Goal: Find specific page/section: Find specific page/section

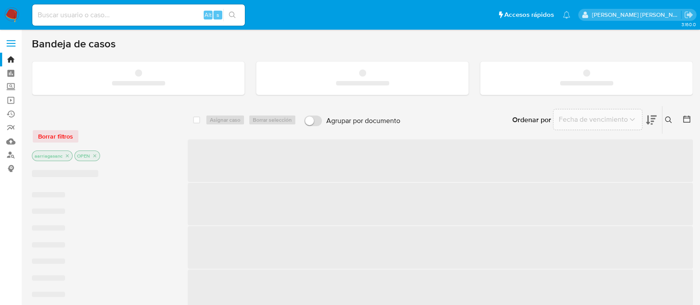
click at [142, 16] on input at bounding box center [138, 15] width 213 height 12
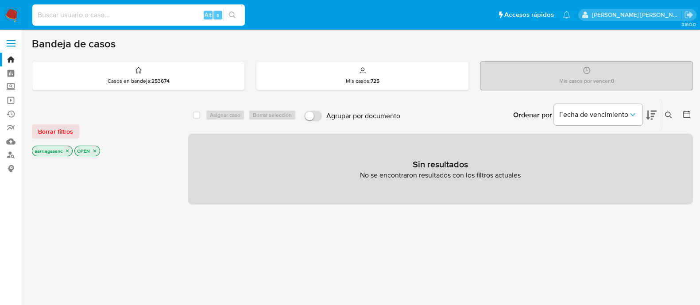
paste input "2289588786"
type input "2289588786"
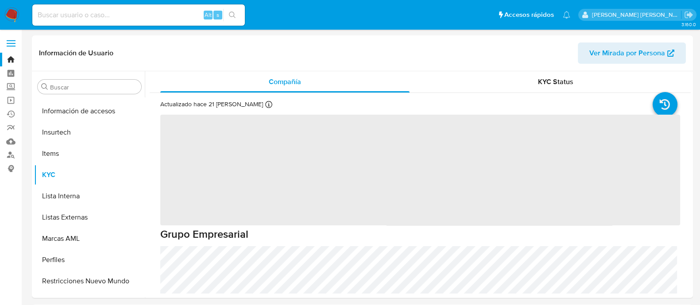
scroll to position [374, 0]
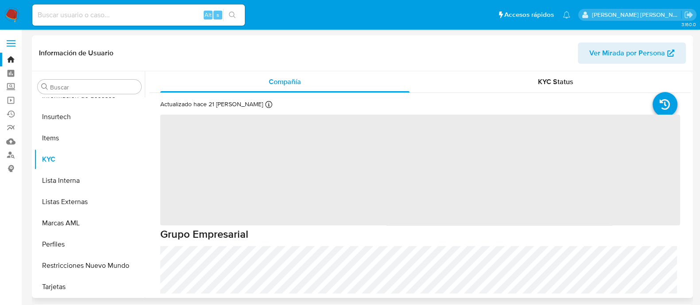
select select "10"
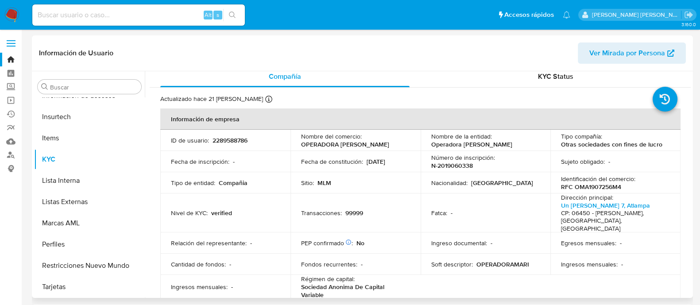
scroll to position [0, 0]
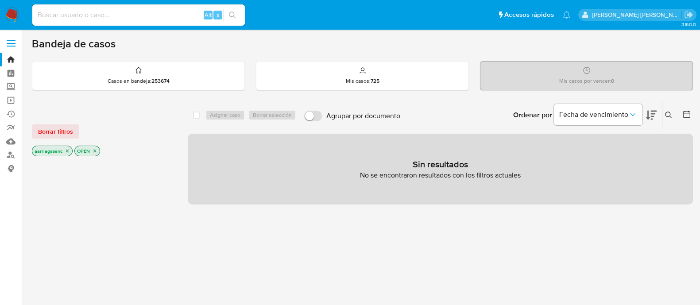
click at [83, 19] on input at bounding box center [138, 15] width 213 height 12
paste input "533197244"
type input "533197244"
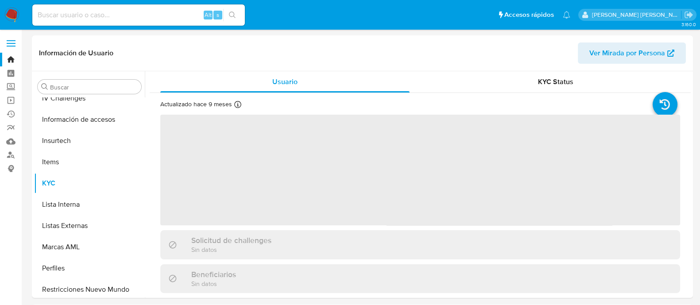
scroll to position [374, 0]
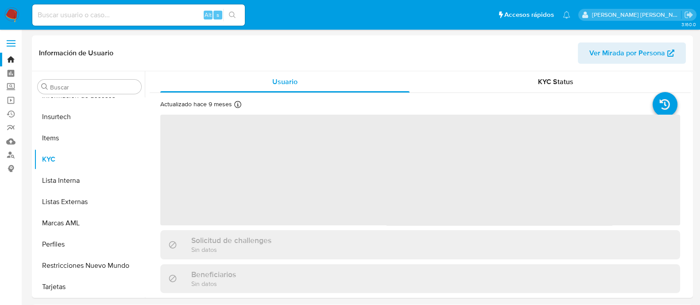
select select "10"
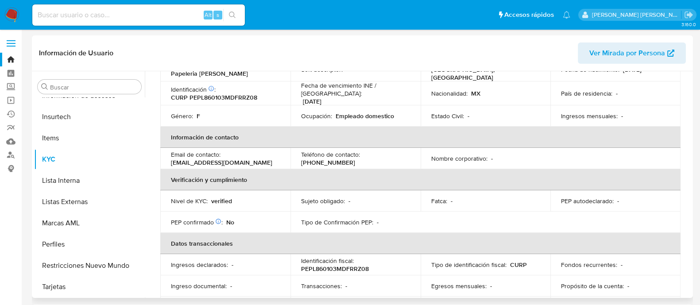
scroll to position [0, 0]
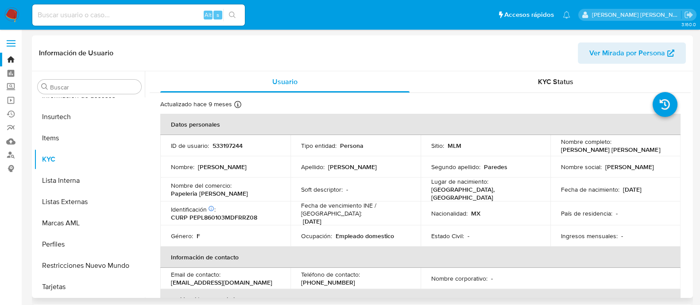
click at [230, 144] on p "533197244" at bounding box center [228, 146] width 30 height 8
copy p "533197244"
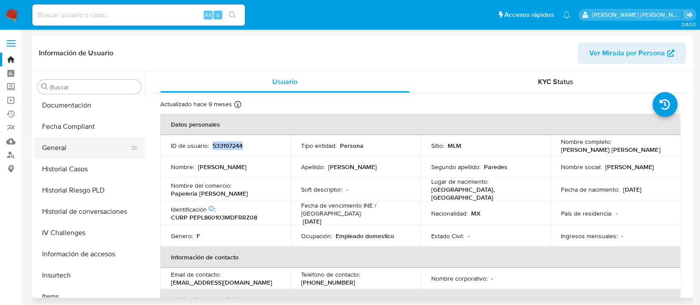
scroll to position [208, 0]
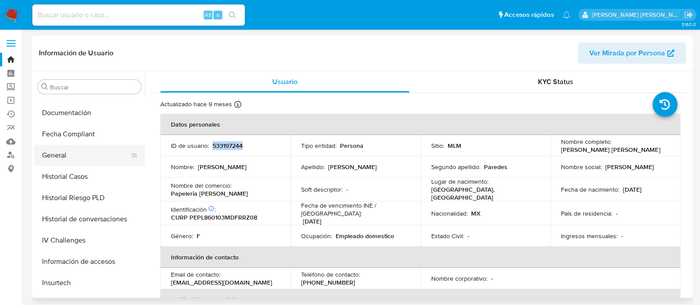
click at [86, 156] on button "General" at bounding box center [86, 155] width 104 height 21
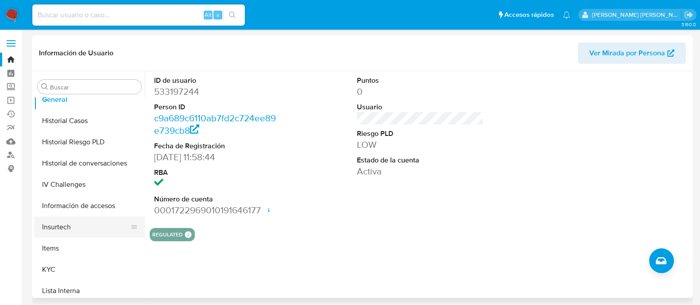
scroll to position [332, 0]
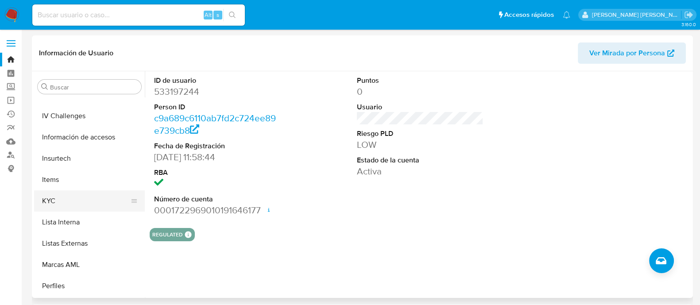
click at [72, 206] on button "KYC" at bounding box center [86, 200] width 104 height 21
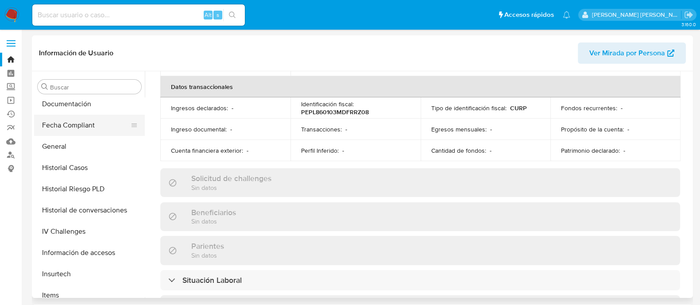
scroll to position [166, 0]
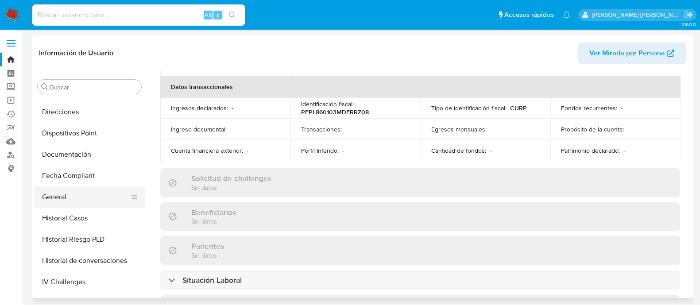
click at [83, 190] on button "General" at bounding box center [86, 196] width 104 height 21
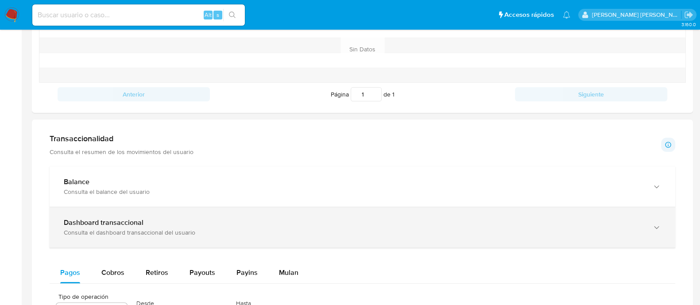
scroll to position [387, 0]
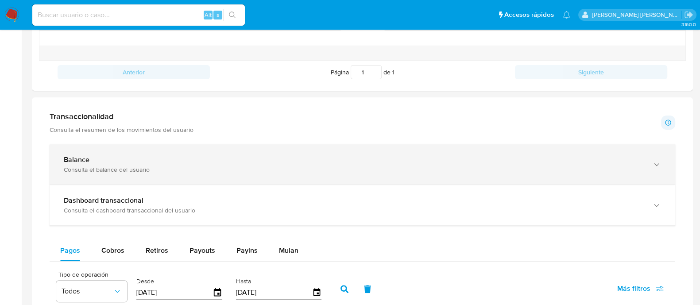
click at [124, 166] on div "Consulta el balance del usuario" at bounding box center [354, 170] width 580 height 8
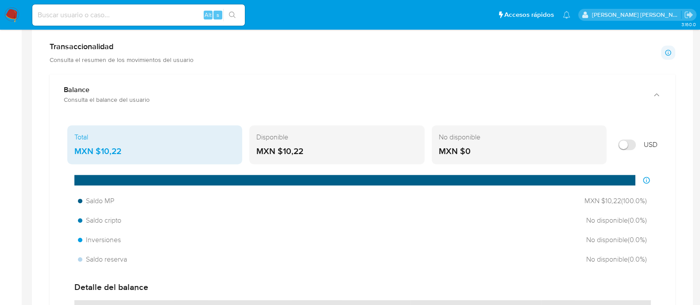
scroll to position [498, 0]
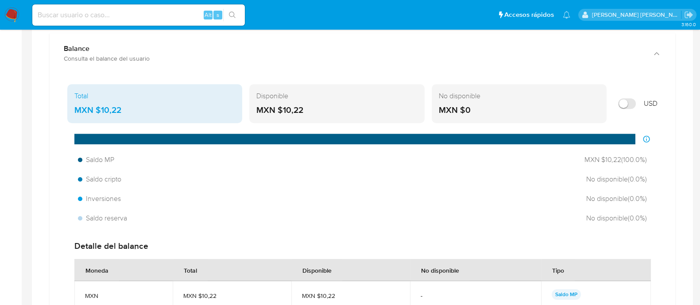
drag, startPoint x: 310, startPoint y: 107, endPoint x: 280, endPoint y: 112, distance: 30.4
click at [280, 112] on div "MXN $10,22" at bounding box center [336, 111] width 161 height 12
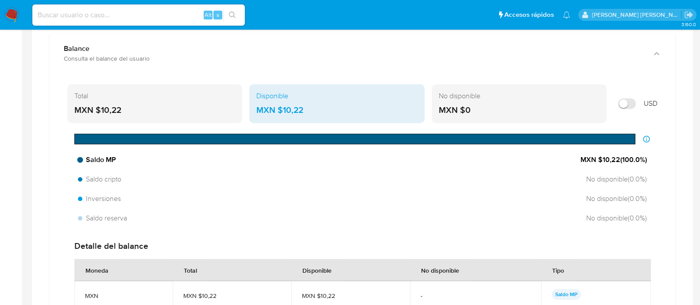
click at [124, 159] on div "Saldo MP MXN $10,22 ( 100.0 %)" at bounding box center [362, 159] width 576 height 17
click at [167, 15] on input at bounding box center [138, 15] width 213 height 12
paste input "296642861"
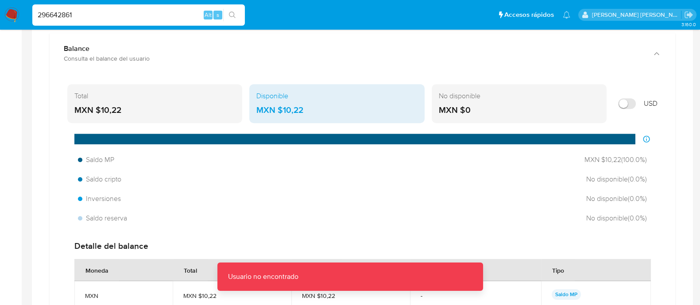
click at [167, 15] on input "296642861" at bounding box center [138, 15] width 213 height 12
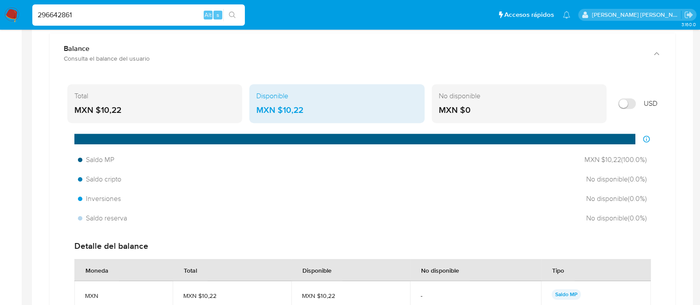
type input "296642861"
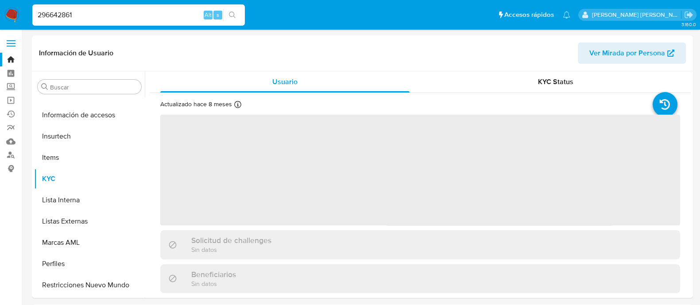
scroll to position [374, 0]
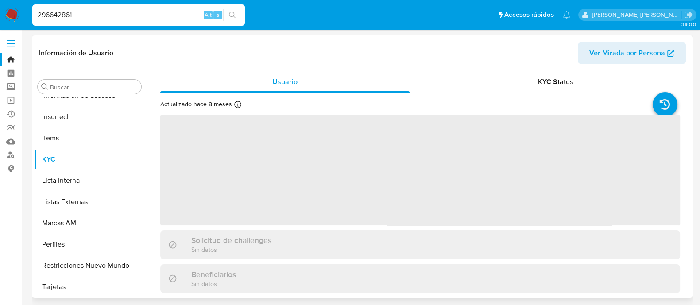
select select "10"
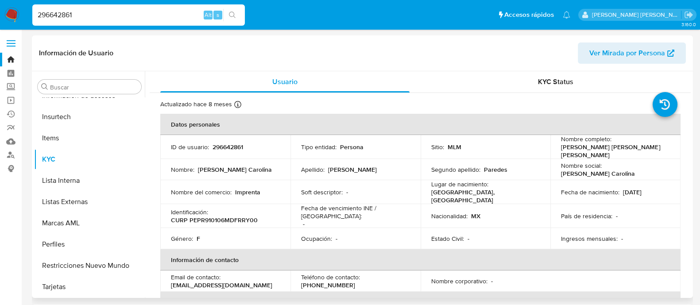
click at [233, 143] on p "296642861" at bounding box center [228, 147] width 31 height 8
copy p "296642861"
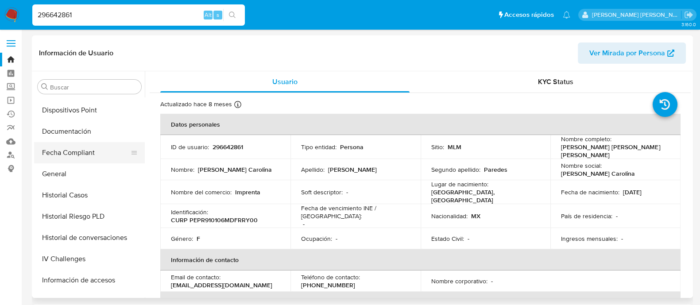
scroll to position [153, 0]
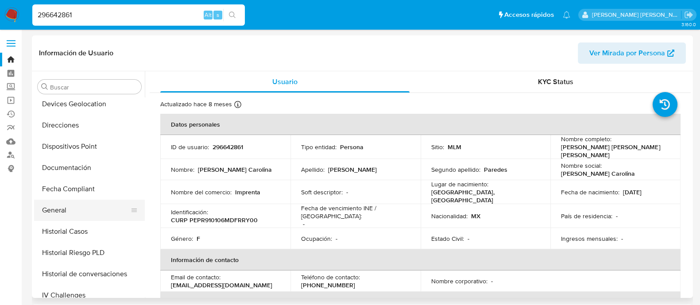
click at [49, 209] on button "General" at bounding box center [86, 210] width 104 height 21
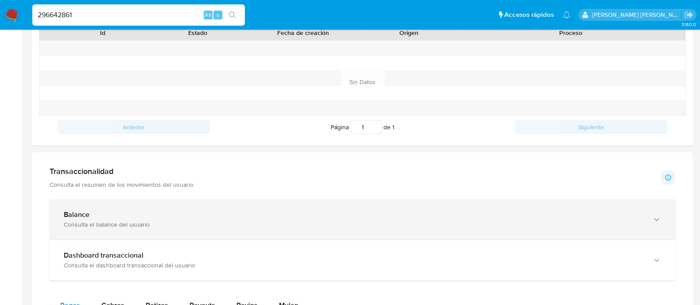
scroll to position [443, 0]
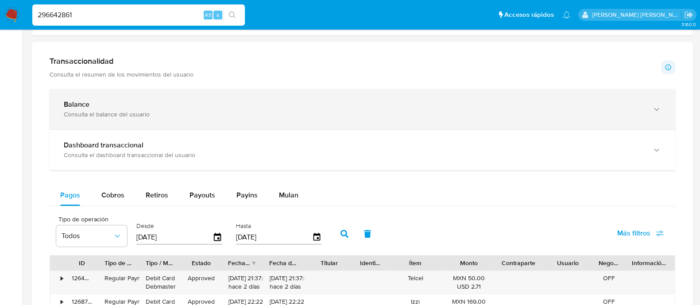
click at [66, 103] on b "Balance" at bounding box center [77, 104] width 26 height 10
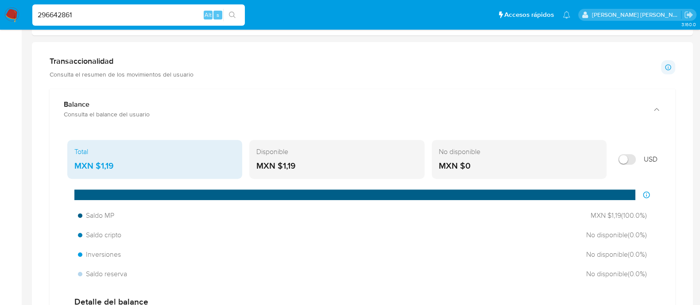
click at [160, 15] on input "296642861" at bounding box center [138, 15] width 213 height 12
paste input "392869180"
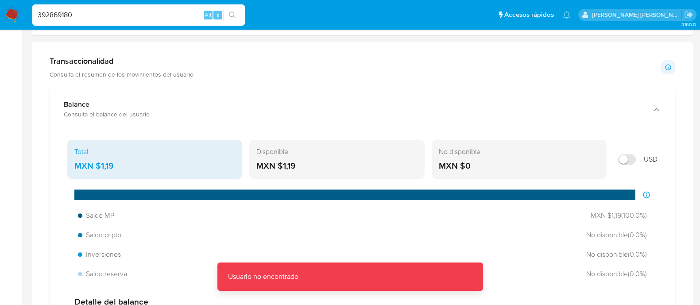
click at [160, 15] on input "392869180" at bounding box center [138, 15] width 213 height 12
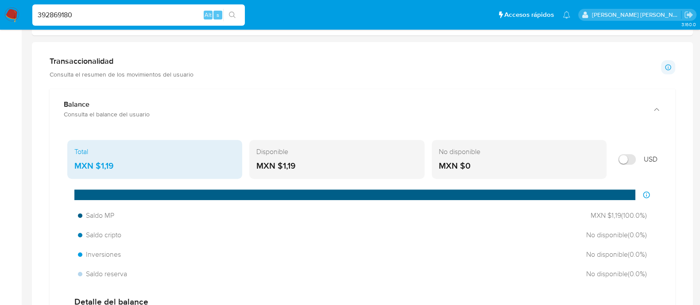
type input "392869180"
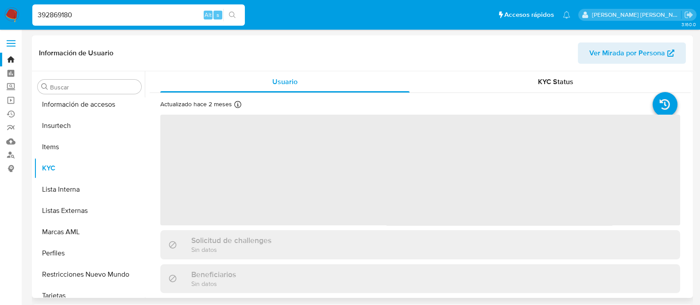
scroll to position [374, 0]
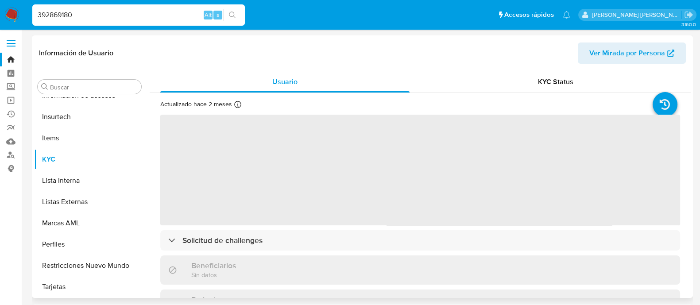
select select "10"
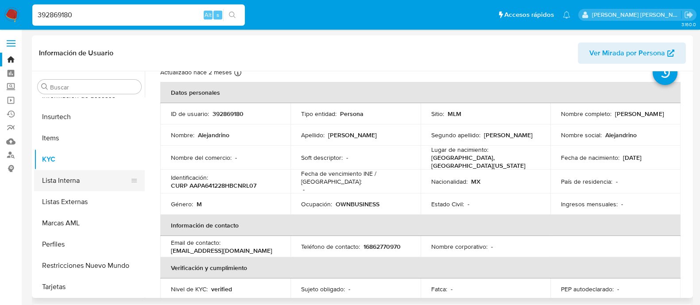
scroll to position [264, 0]
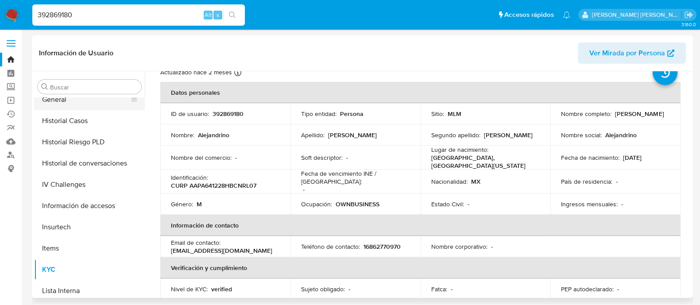
click at [54, 98] on button "General" at bounding box center [86, 99] width 104 height 21
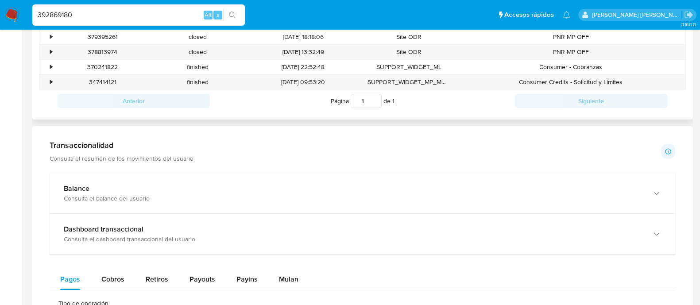
scroll to position [387, 0]
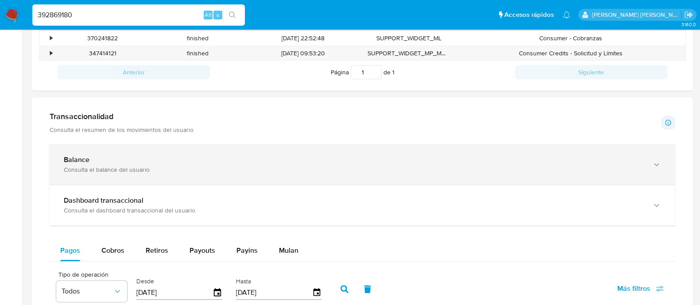
click at [106, 151] on div "Balance Consulta el balance del usuario" at bounding box center [363, 164] width 626 height 40
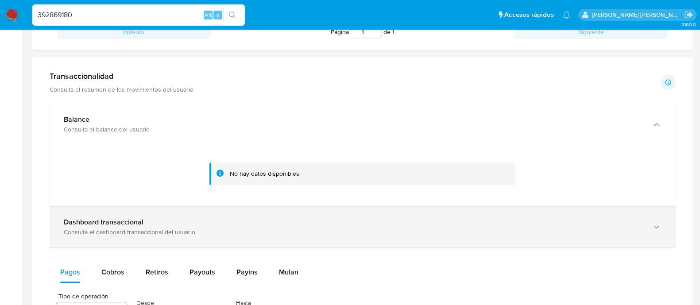
scroll to position [443, 0]
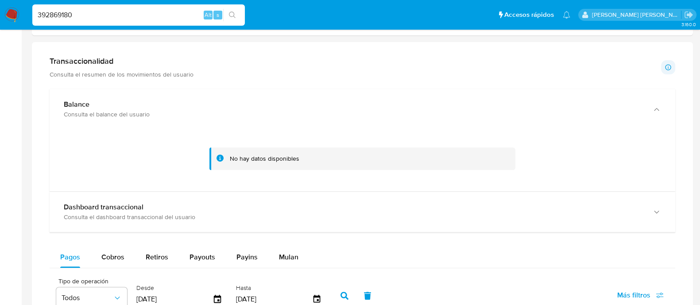
click at [133, 14] on input "392869180" at bounding box center [138, 15] width 213 height 12
paste input "291771680"
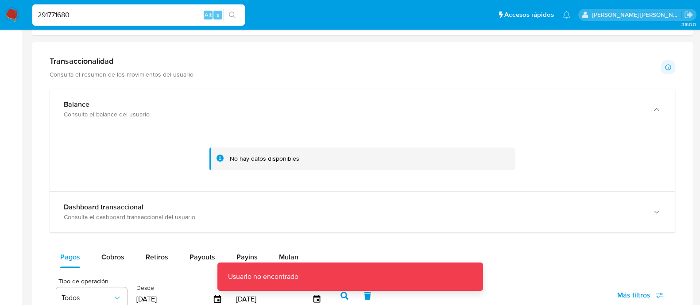
click at [133, 14] on input "291771680" at bounding box center [138, 15] width 213 height 12
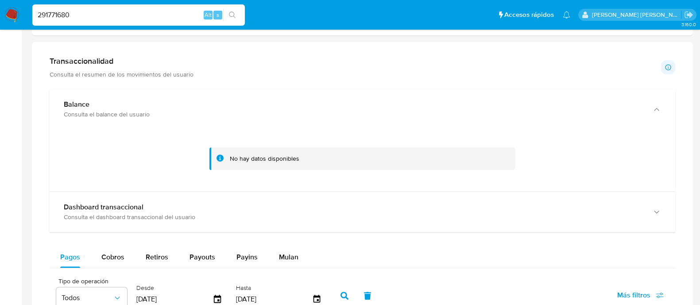
type input "291771680"
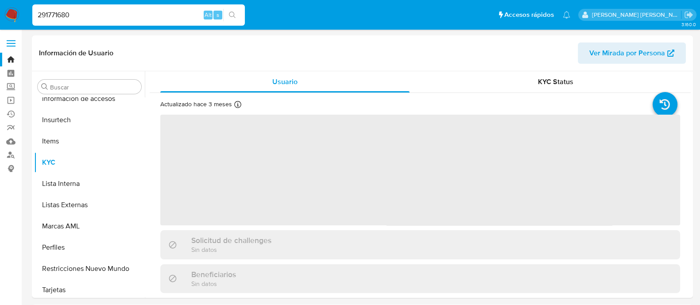
scroll to position [374, 0]
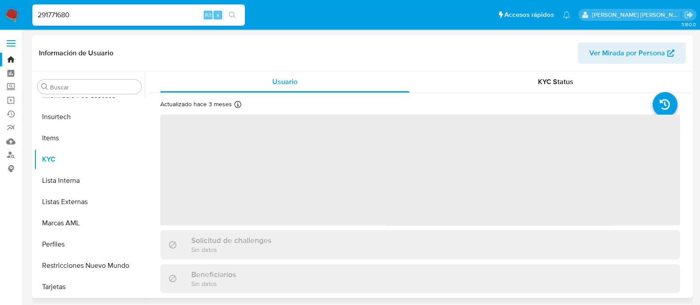
select select "10"
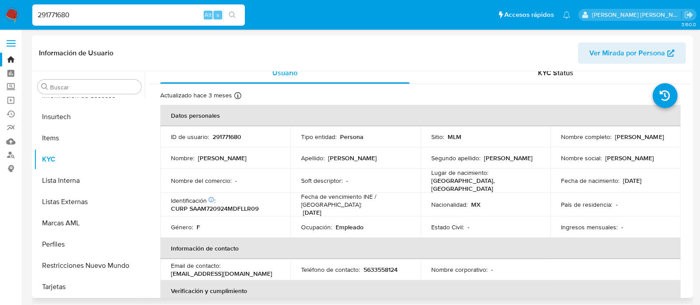
scroll to position [0, 0]
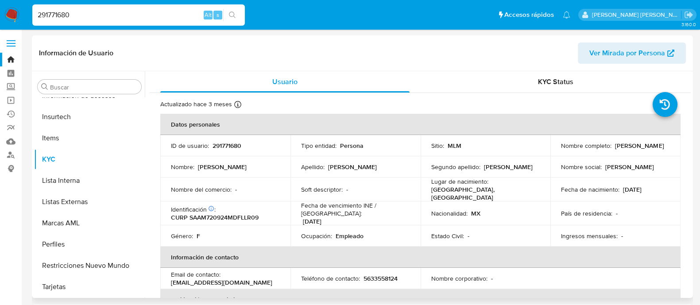
click at [222, 135] on table "Datos personales ID de usuario : 291771680 Tipo entidad : Persona Sitio : MLM N…" at bounding box center [420, 276] width 520 height 324
click at [221, 147] on p "291771680" at bounding box center [227, 146] width 29 height 8
copy p "291771680"
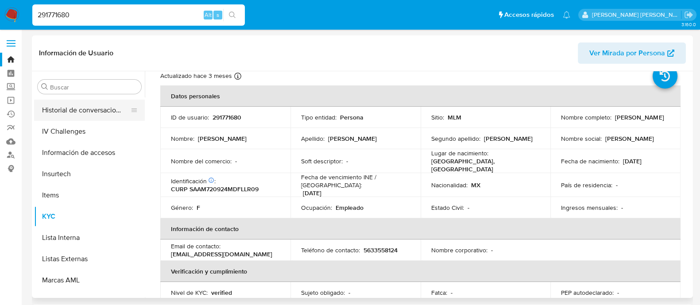
scroll to position [208, 0]
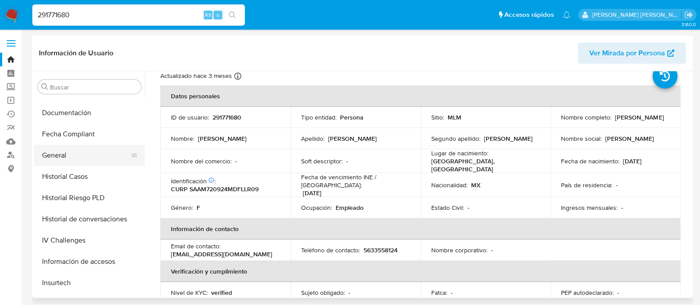
click at [75, 154] on button "General" at bounding box center [86, 155] width 104 height 21
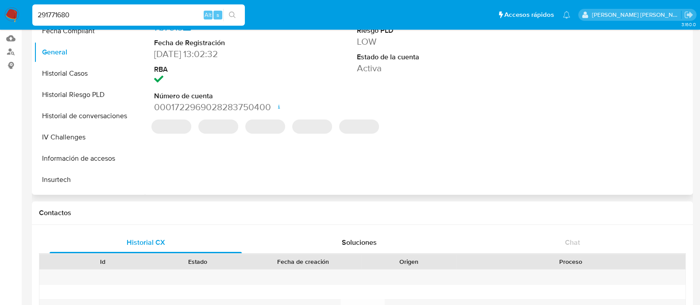
scroll to position [110, 0]
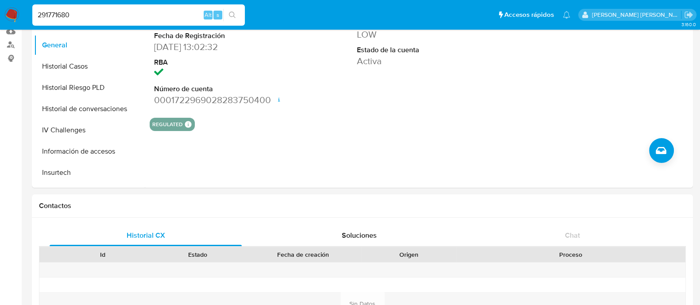
click at [164, 15] on input "291771680" at bounding box center [138, 15] width 213 height 12
paste input "352950285"
type input "352950285"
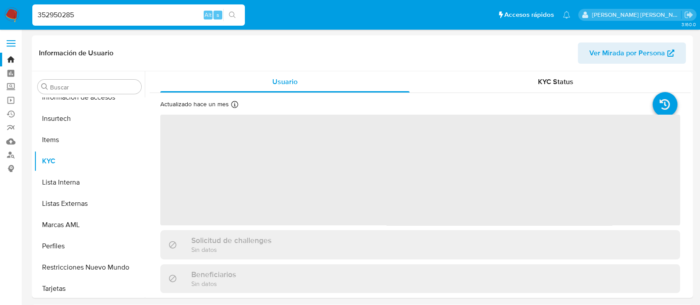
scroll to position [374, 0]
select select "10"
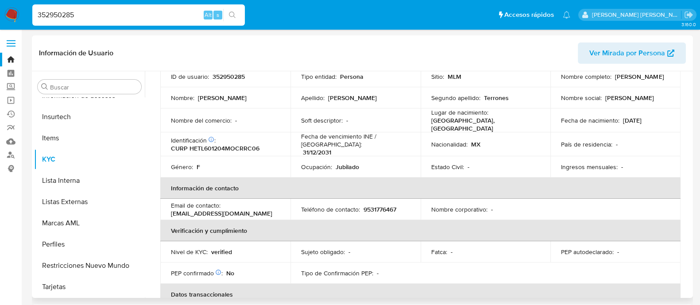
scroll to position [0, 0]
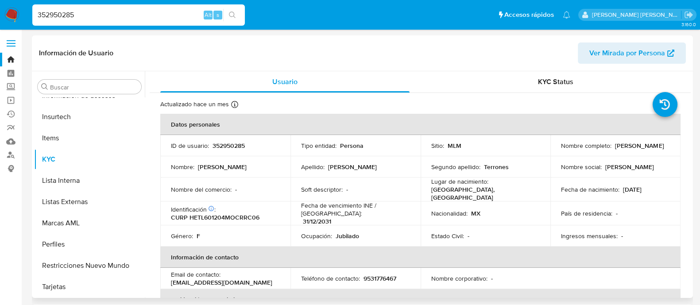
click at [221, 147] on p "352950285" at bounding box center [229, 146] width 32 height 8
copy p "352950285"
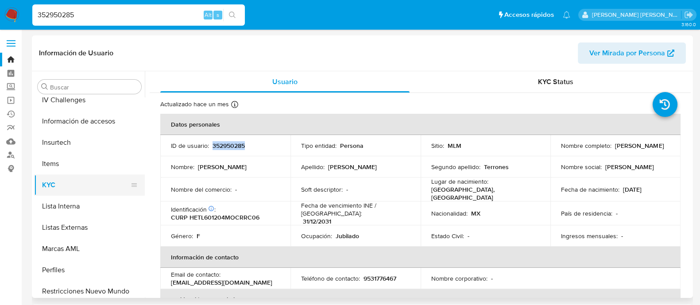
scroll to position [264, 0]
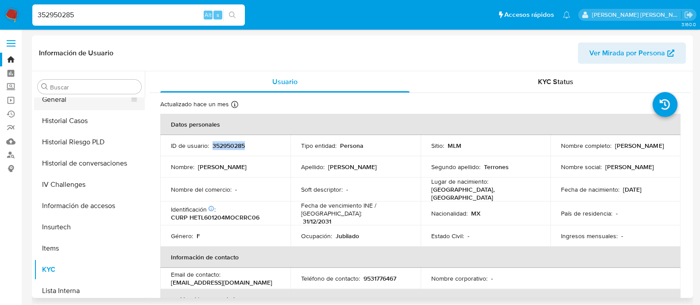
click at [76, 101] on button "General" at bounding box center [86, 99] width 104 height 21
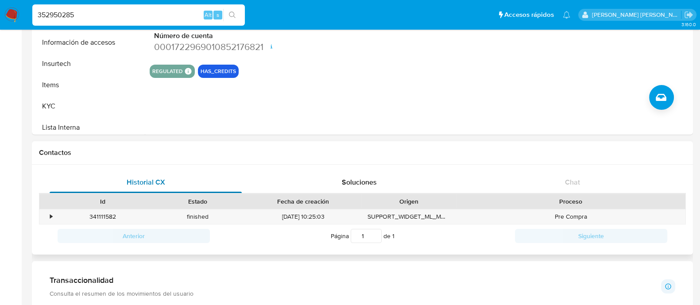
scroll to position [166, 0]
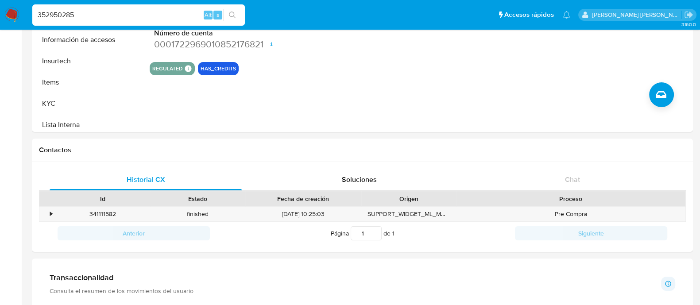
click at [156, 9] on input "352950285" at bounding box center [138, 15] width 213 height 12
click at [155, 11] on input "352950285" at bounding box center [138, 15] width 213 height 12
paste input "1625810289"
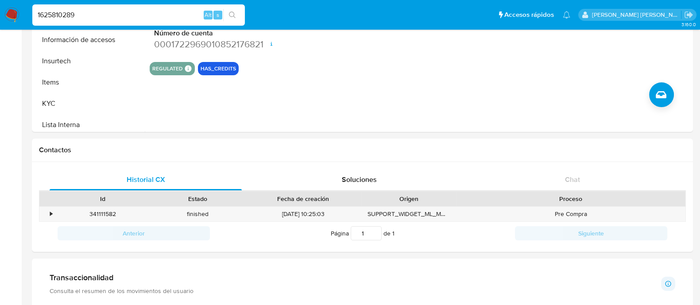
type input "1625810289"
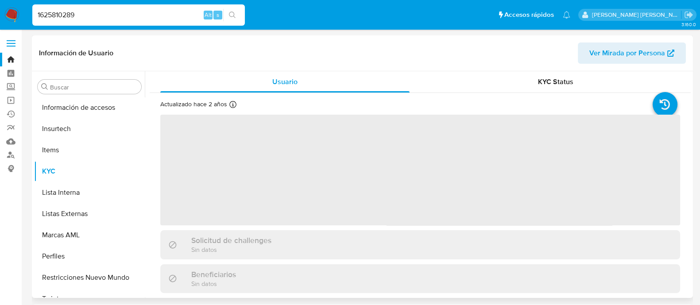
scroll to position [374, 0]
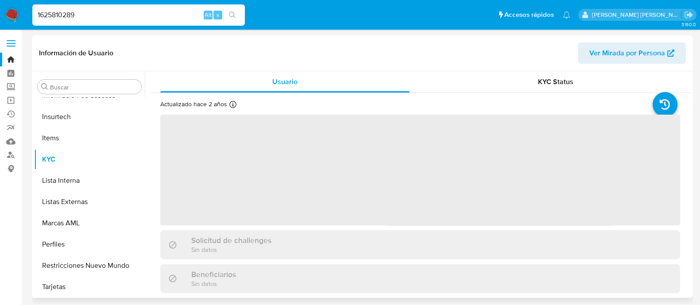
select select "10"
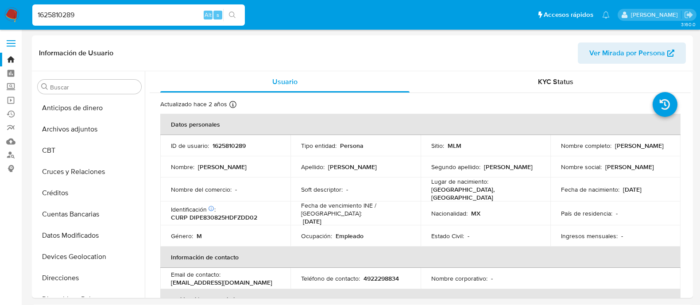
select select "10"
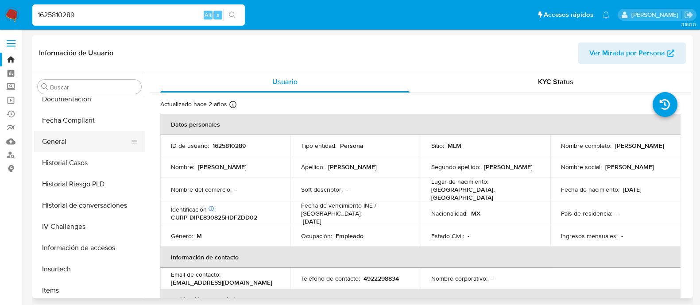
scroll to position [208, 0]
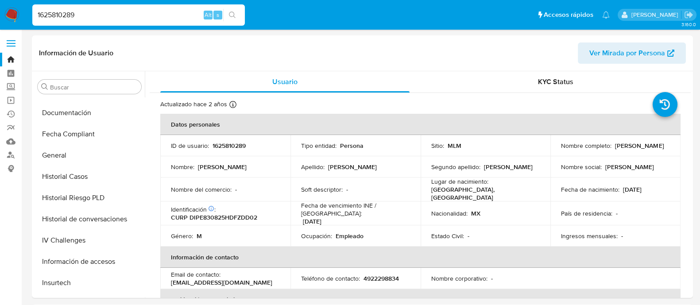
click at [101, 16] on input "1625810289" at bounding box center [138, 15] width 213 height 12
paste input "99503699"
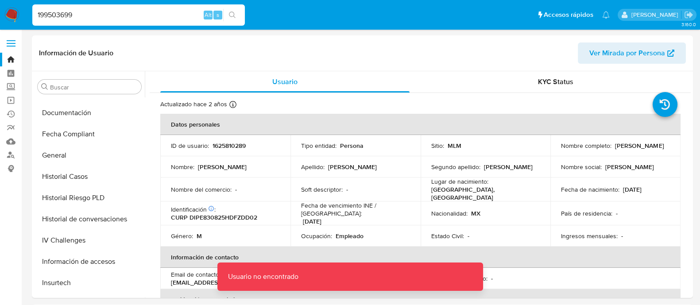
click at [100, 16] on input "199503699" at bounding box center [138, 15] width 213 height 12
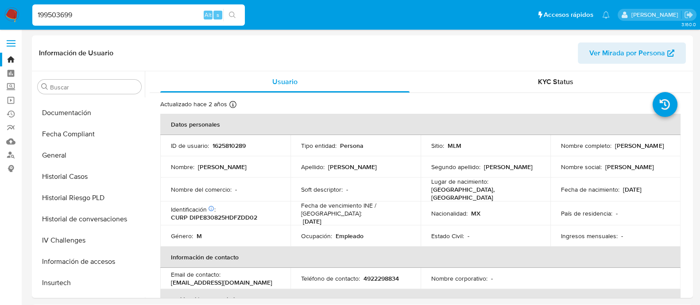
type input "199503699"
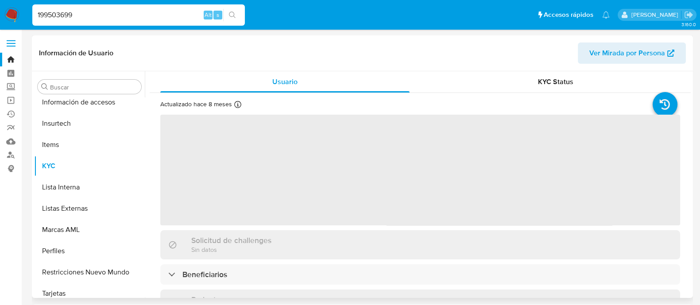
scroll to position [374, 0]
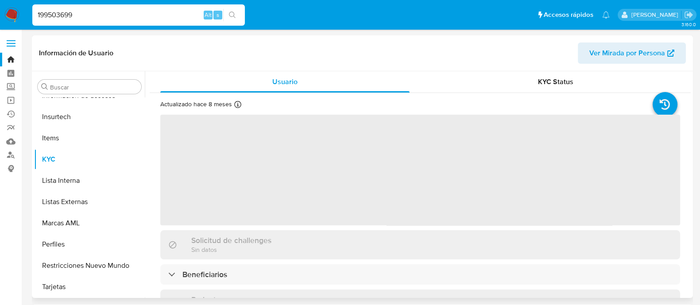
select select "10"
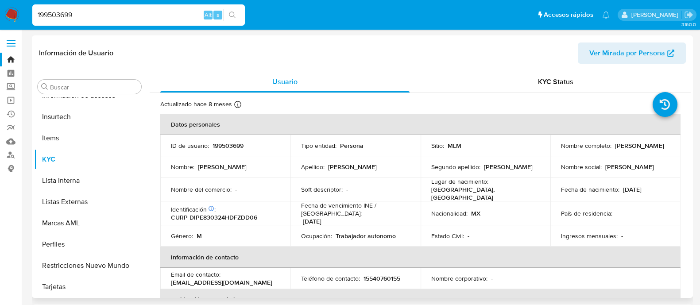
click at [376, 168] on div "Apellido : [PERSON_NAME]" at bounding box center [355, 167] width 109 height 8
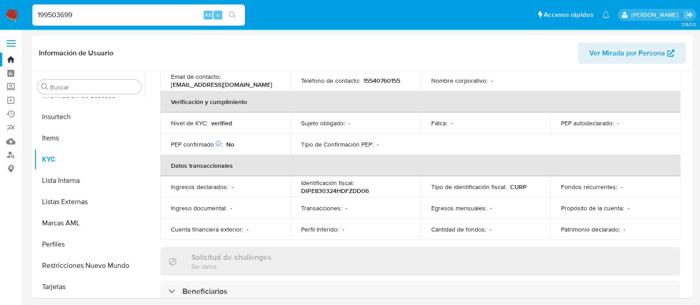
scroll to position [0, 0]
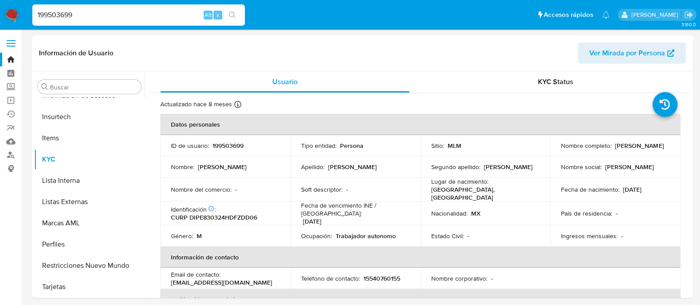
click at [239, 142] on p "199503699" at bounding box center [228, 146] width 31 height 8
click at [238, 143] on p "199503699" at bounding box center [228, 146] width 31 height 8
click at [237, 143] on p "199503699" at bounding box center [228, 146] width 31 height 8
copy p "199503699"
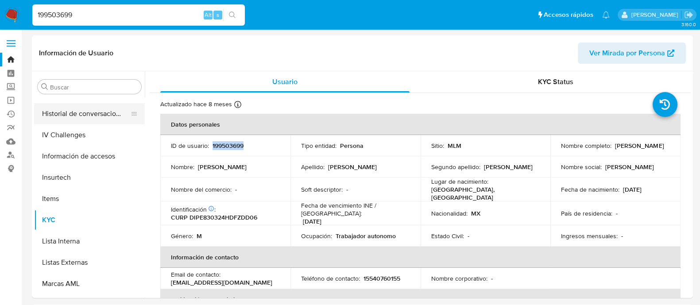
scroll to position [264, 0]
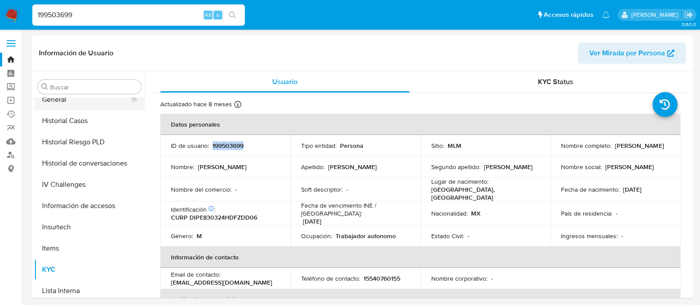
click at [64, 97] on button "General" at bounding box center [86, 99] width 104 height 21
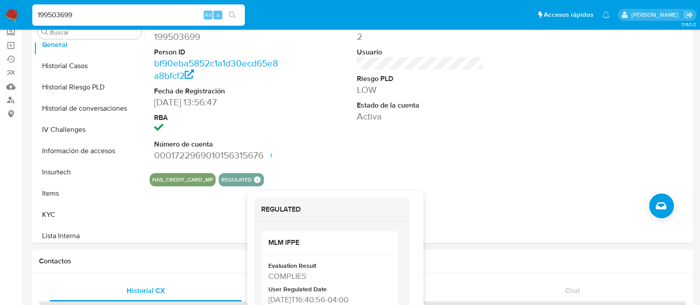
scroll to position [110, 0]
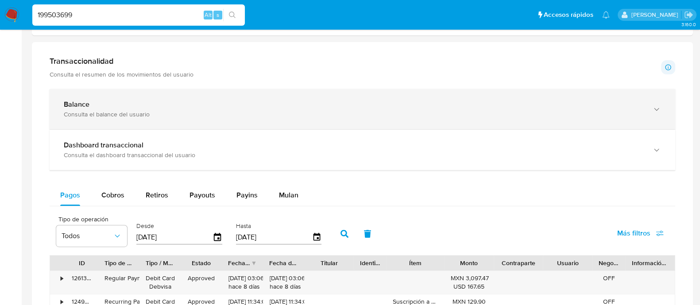
click at [131, 116] on div "Consulta el balance del usuario" at bounding box center [354, 114] width 580 height 8
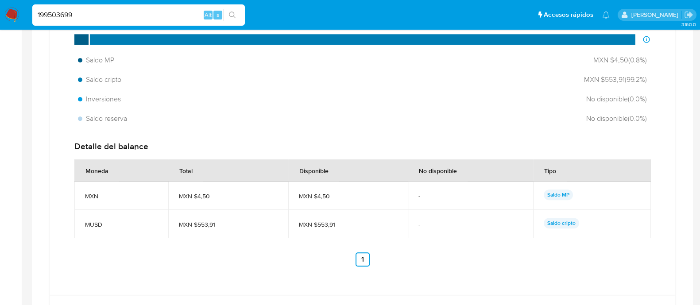
scroll to position [598, 0]
click at [555, 193] on p "Saldo MP" at bounding box center [558, 195] width 29 height 11
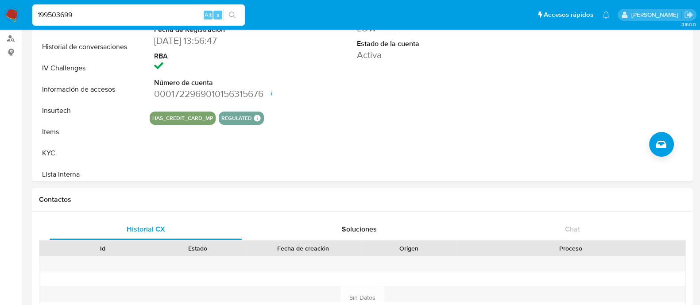
scroll to position [0, 0]
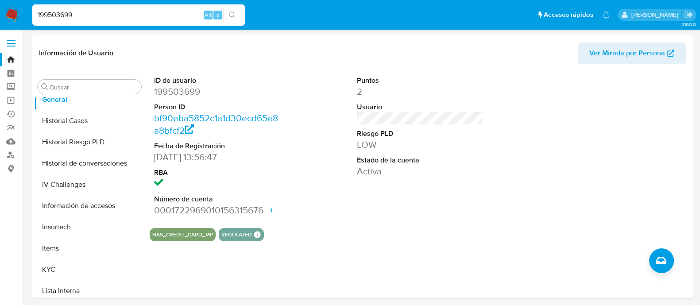
click at [177, 19] on input "199503699" at bounding box center [138, 15] width 213 height 12
paste input "624355852"
type input "624355852"
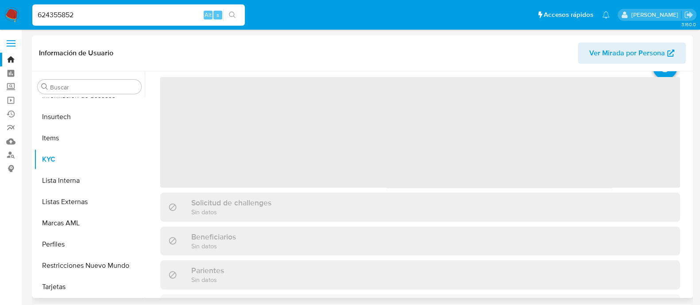
scroll to position [55, 0]
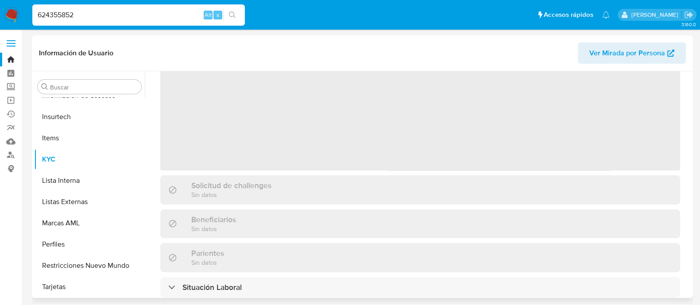
select select "10"
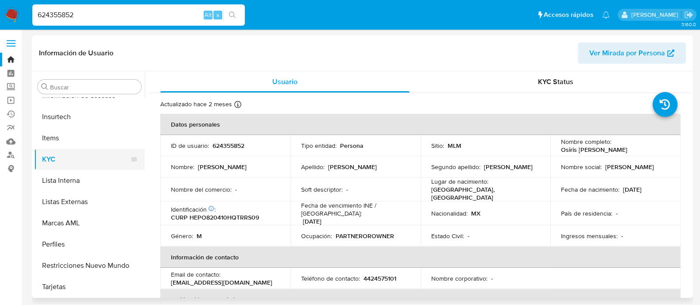
scroll to position [208, 0]
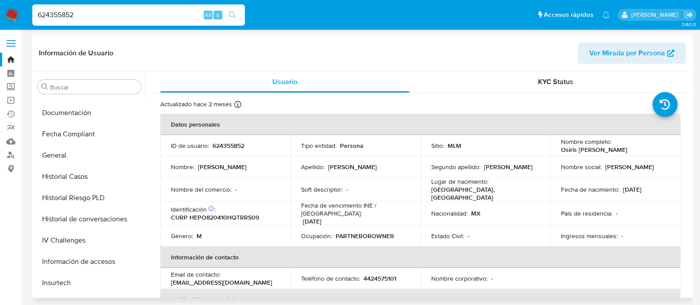
click at [244, 142] on div "ID de usuario : 624355852" at bounding box center [225, 146] width 109 height 8
click at [243, 143] on p "624355852" at bounding box center [229, 146] width 32 height 8
click at [241, 144] on p "624355852" at bounding box center [229, 146] width 32 height 8
copy p "624355852"
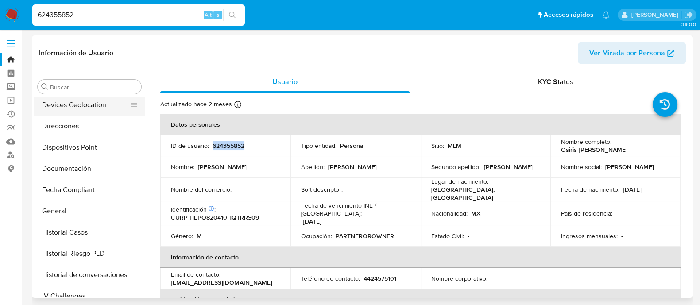
scroll to position [97, 0]
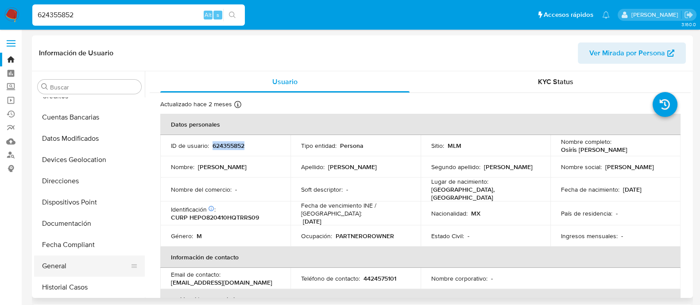
click at [58, 262] on button "General" at bounding box center [86, 266] width 104 height 21
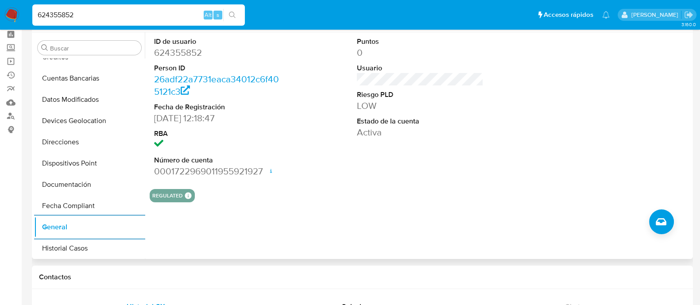
scroll to position [0, 0]
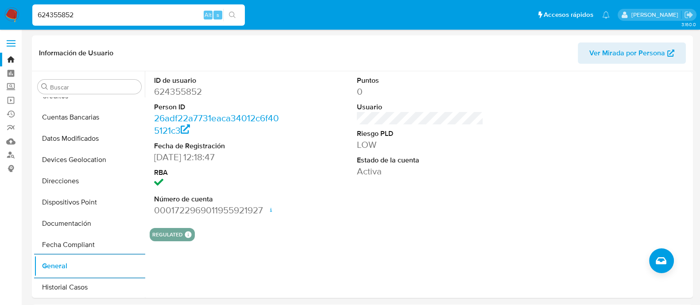
click at [143, 14] on input "624355852" at bounding box center [138, 15] width 213 height 12
type input "6"
paste input "392869180"
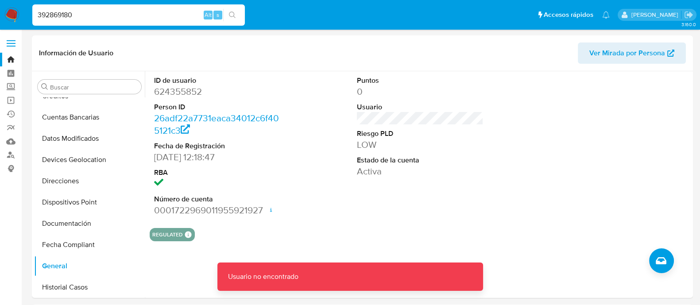
click at [143, 14] on input "392869180" at bounding box center [138, 15] width 213 height 12
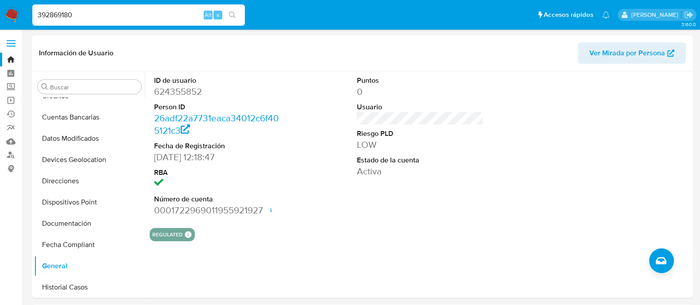
type input "392869180"
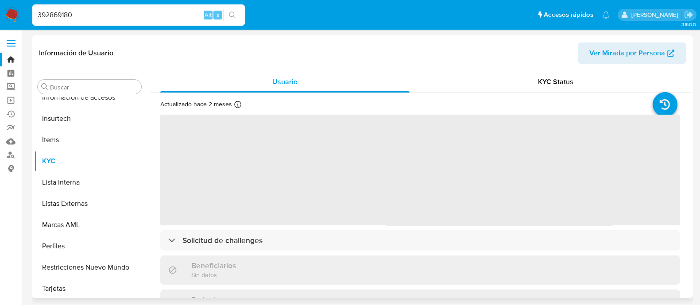
scroll to position [374, 0]
select select "10"
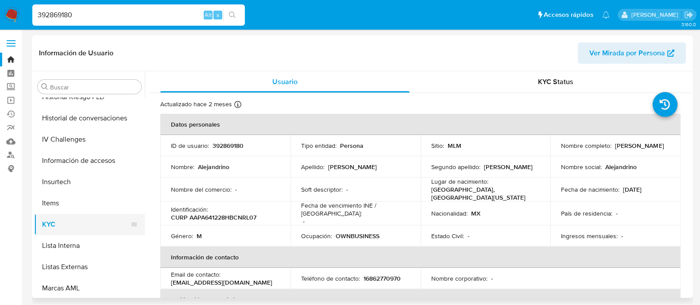
scroll to position [264, 0]
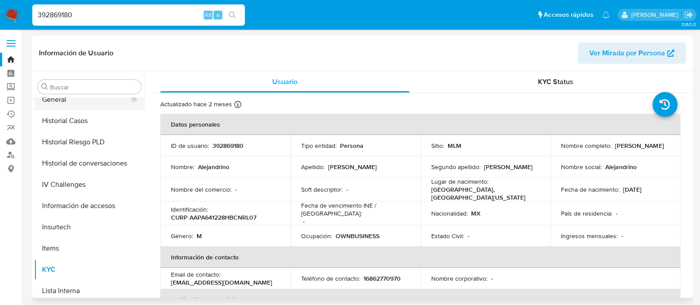
click at [73, 102] on button "General" at bounding box center [86, 99] width 104 height 21
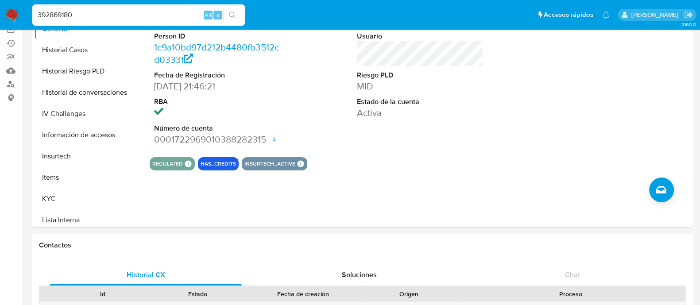
scroll to position [55, 0]
